Goal: Information Seeking & Learning: Learn about a topic

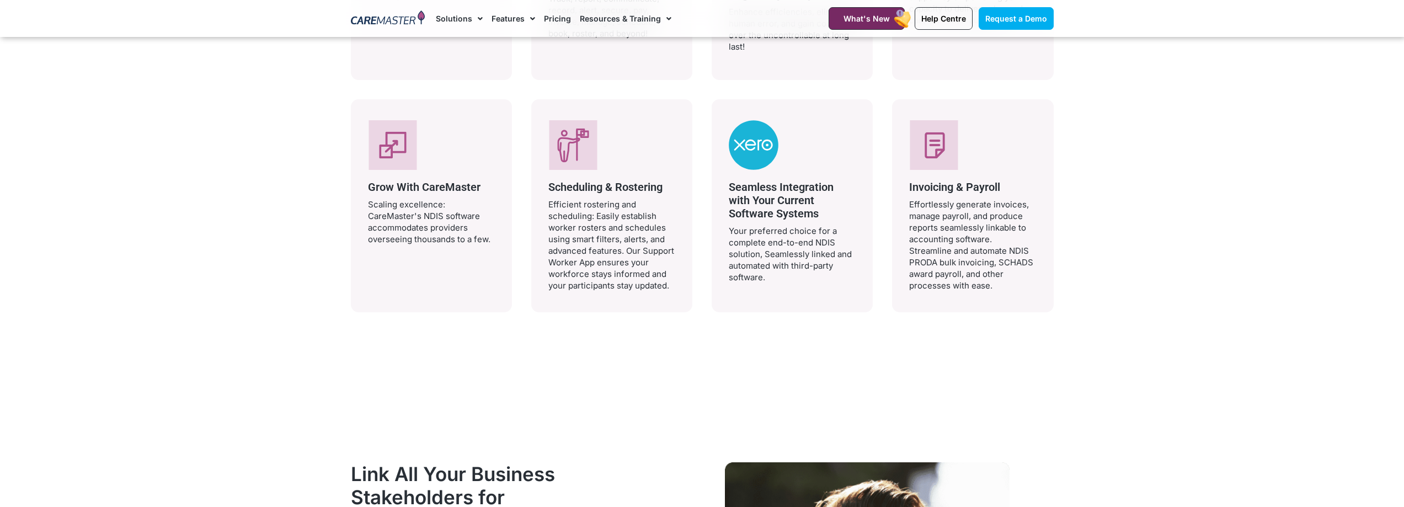
scroll to position [2391, 0]
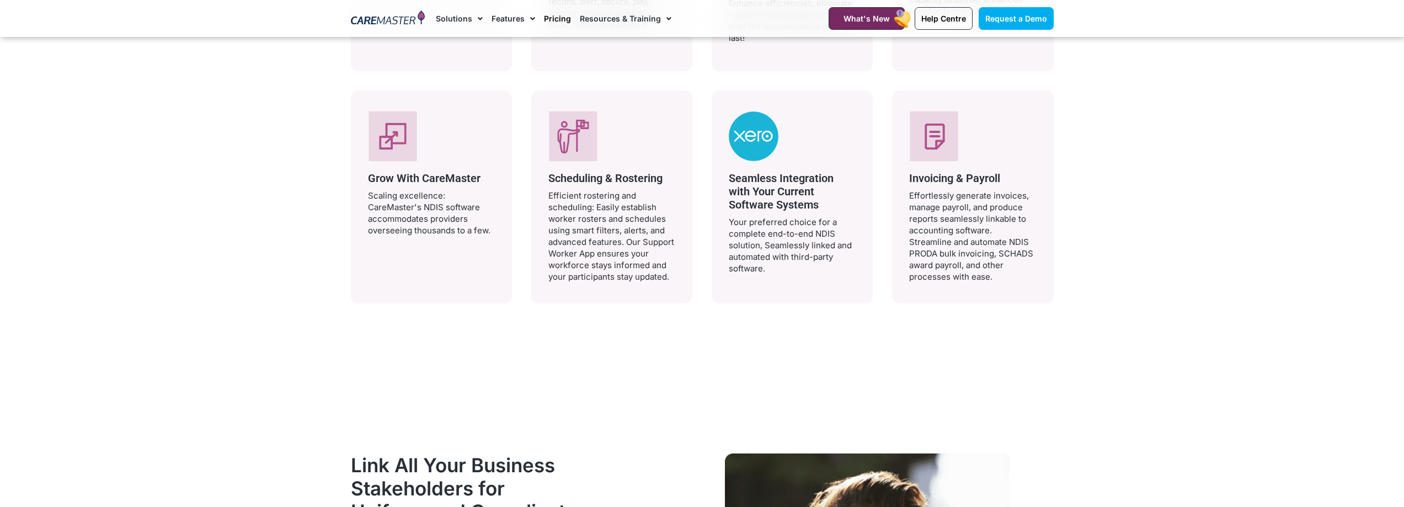
click at [553, 21] on link "Pricing" at bounding box center [557, 18] width 27 height 37
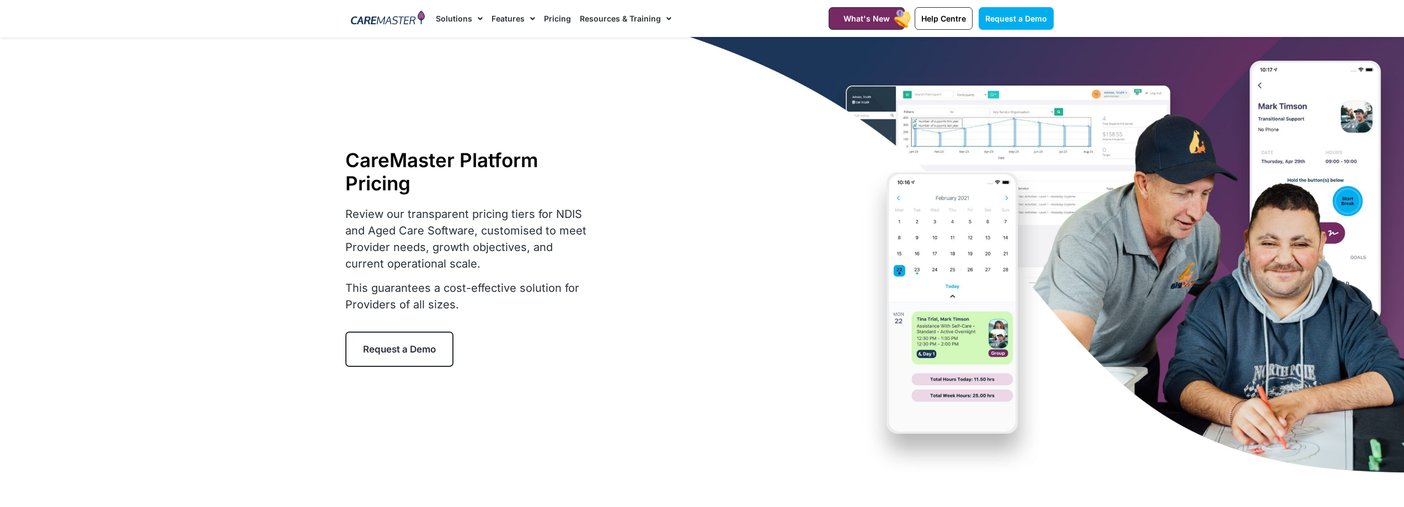
click at [554, 19] on link "Pricing" at bounding box center [557, 18] width 27 height 37
